Goal: Task Accomplishment & Management: Use online tool/utility

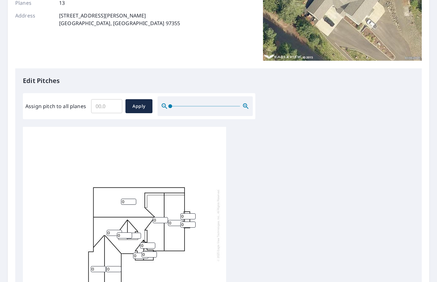
scroll to position [114, 0]
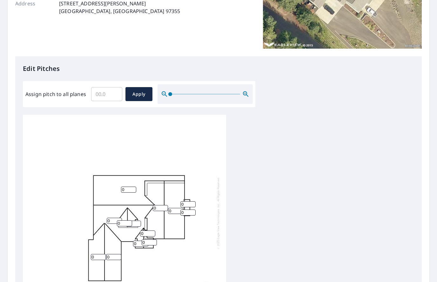
click at [97, 88] on input "Assign pitch to all planes" at bounding box center [106, 94] width 31 height 18
type input "6"
click at [143, 91] on span "Apply" at bounding box center [139, 94] width 17 height 8
type input "6"
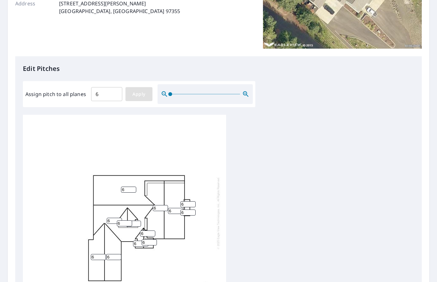
type input "6"
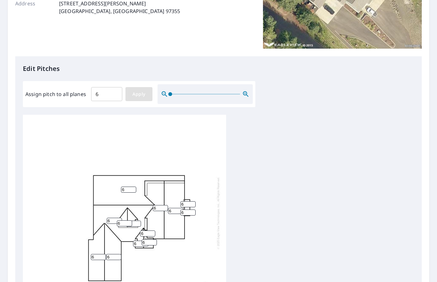
type input "6"
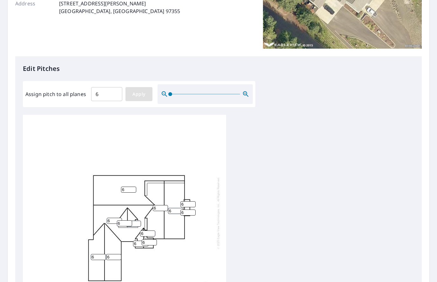
type input "6"
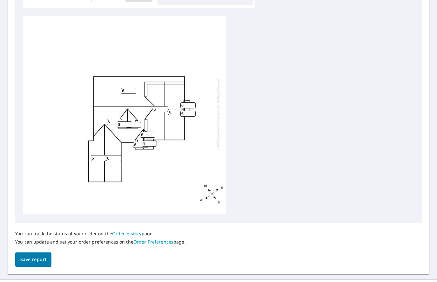
scroll to position [213, 0]
click at [44, 256] on span "Save report" at bounding box center [33, 260] width 26 height 8
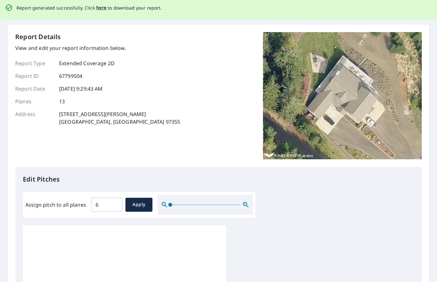
scroll to position [0, 0]
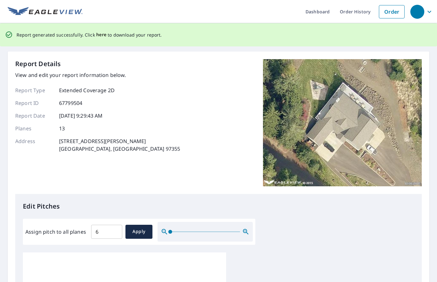
click at [99, 33] on span "here" at bounding box center [101, 35] width 10 height 8
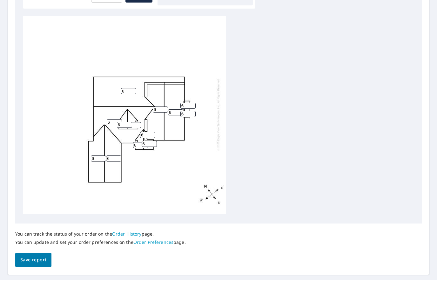
scroll to position [2, 0]
